Goal: Find specific page/section: Find specific page/section

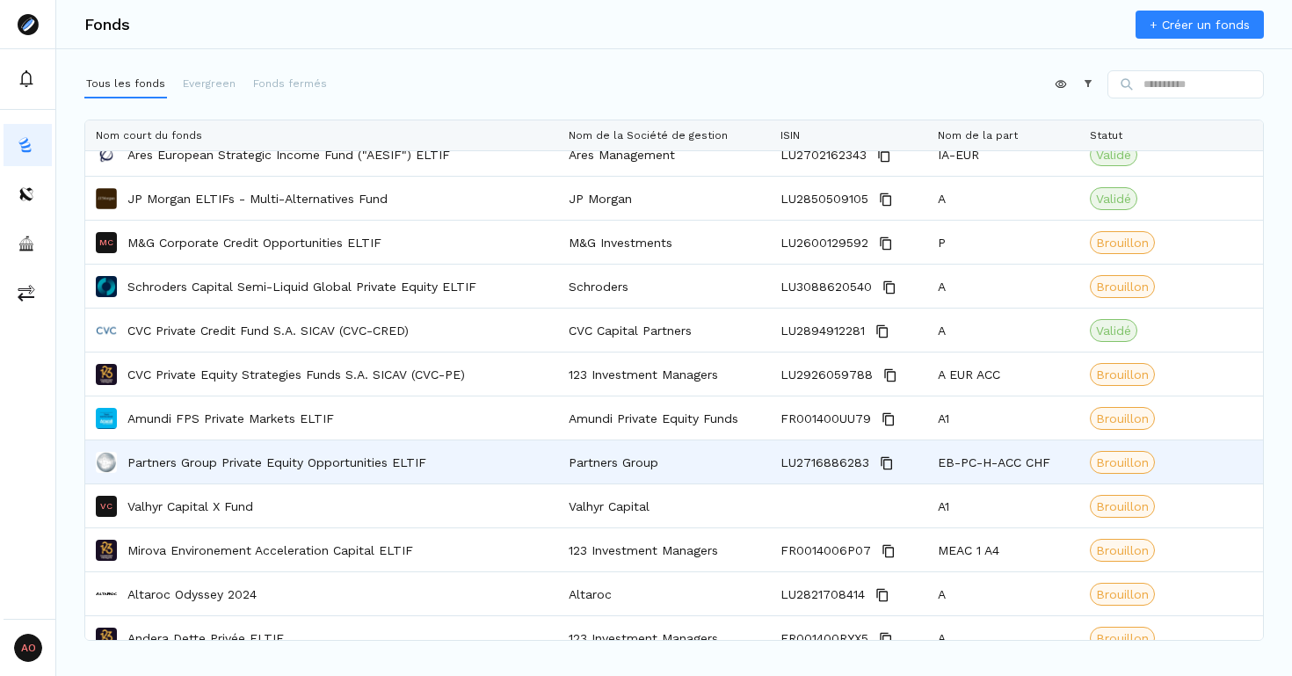
scroll to position [84, 0]
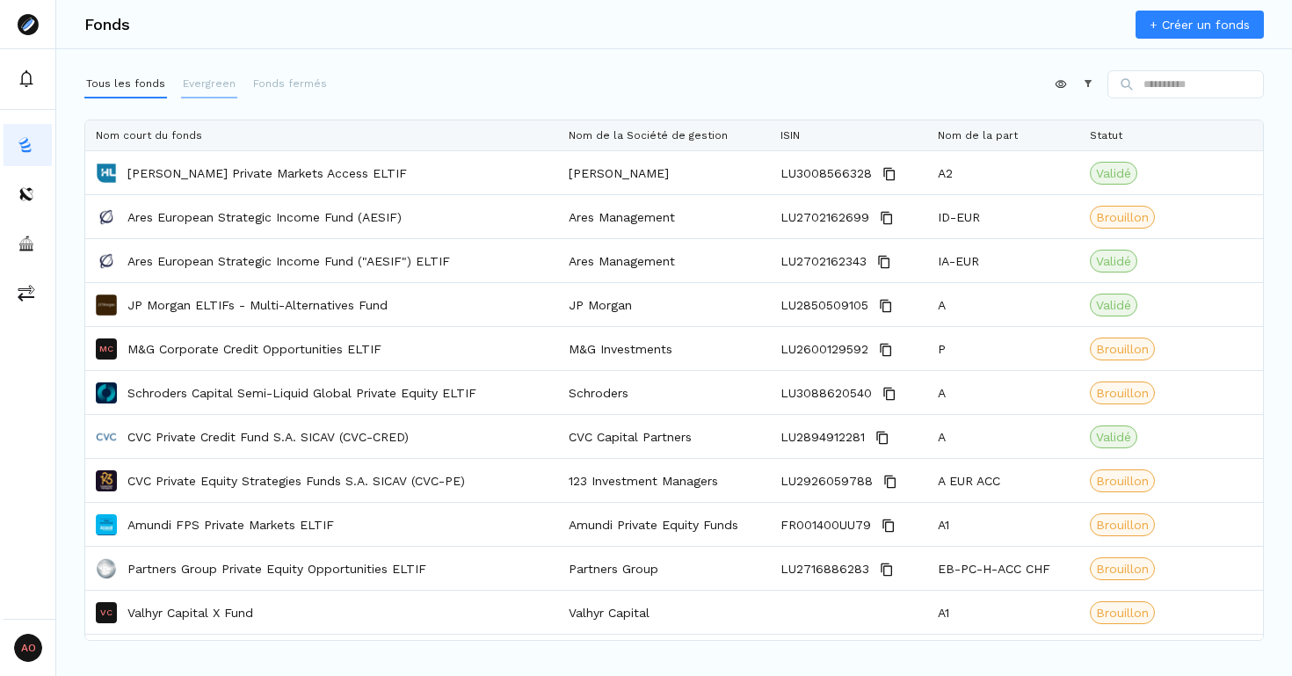
click at [219, 83] on p "Evergreen" at bounding box center [209, 84] width 53 height 16
